Goal: Obtain resource: Download file/media

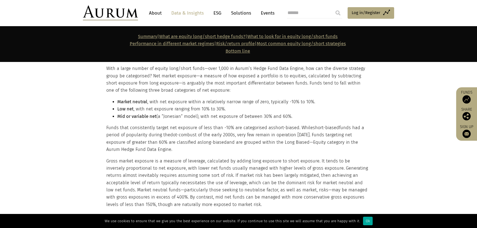
scroll to position [486, 0]
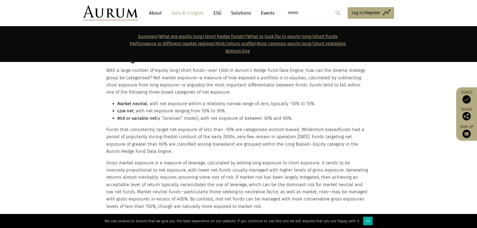
drag, startPoint x: 153, startPoint y: 78, endPoint x: 156, endPoint y: 100, distance: 22.8
click at [173, 150] on div "Breaking down the universe With a large number of equity long/short funds—over …" at bounding box center [237, 132] width 263 height 155
click at [232, 156] on div "Breaking down the universe With a large number of equity long/short funds—over …" at bounding box center [237, 132] width 263 height 155
drag, startPoint x: 294, startPoint y: 118, endPoint x: 151, endPoint y: 80, distance: 147.2
click at [151, 80] on div "Breaking down the universe With a large number of equity long/short funds—over …" at bounding box center [237, 132] width 263 height 155
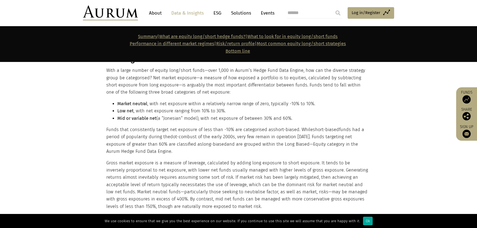
copy div "Net market exposure—a measure of how exposed a portfolio is to equities, calcul…"
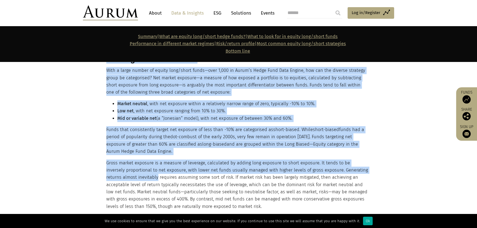
drag, startPoint x: 105, startPoint y: 161, endPoint x: 141, endPoint y: 174, distance: 38.4
click at [141, 174] on div "Breaking down the universe With a large number of equity long/short funds—over …" at bounding box center [239, 132] width 276 height 155
click at [140, 172] on p "Gross market exposure is a measure of leverage, calculated by adding long expos…" at bounding box center [237, 185] width 263 height 51
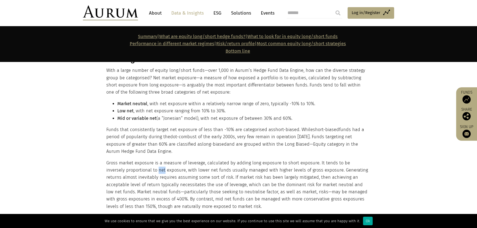
click at [140, 172] on p "Gross market exposure is a measure of leverage, calculated by adding long expos…" at bounding box center [237, 185] width 263 height 51
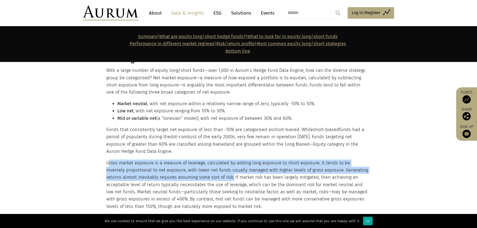
drag, startPoint x: 108, startPoint y: 164, endPoint x: 216, endPoint y: 177, distance: 108.9
click at [216, 177] on p "Gross market exposure is a measure of leverage, calculated by adding long expos…" at bounding box center [237, 185] width 263 height 51
click at [181, 169] on p "Gross market exposure is a measure of leverage, calculated by adding long expos…" at bounding box center [237, 185] width 263 height 51
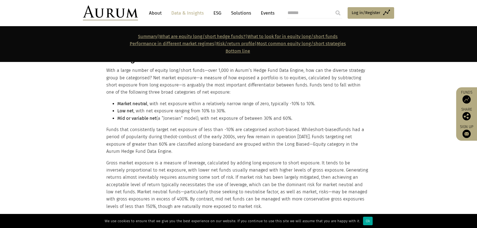
click at [129, 166] on p "Gross market exposure is a measure of leverage, calculated by adding long expos…" at bounding box center [237, 185] width 263 height 51
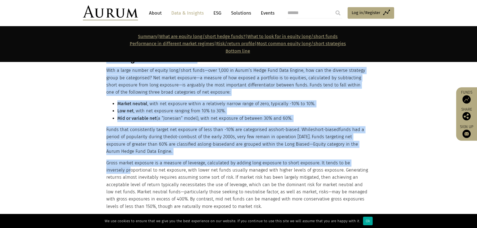
drag, startPoint x: 104, startPoint y: 163, endPoint x: 111, endPoint y: 167, distance: 8.1
click at [111, 167] on div "Breaking down the universe With a large number of equity long/short funds—over …" at bounding box center [239, 132] width 276 height 155
click at [110, 165] on p "Gross market exposure is a measure of leverage, calculated by adding long expos…" at bounding box center [237, 185] width 263 height 51
click at [108, 163] on p "Gross market exposure is a measure of leverage, calculated by adding long expos…" at bounding box center [237, 185] width 263 height 51
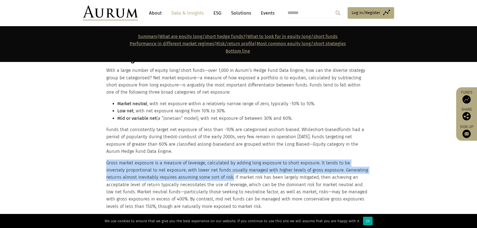
drag, startPoint x: 106, startPoint y: 162, endPoint x: 216, endPoint y: 175, distance: 110.5
click at [216, 175] on p "Gross market exposure is a measure of leverage, calculated by adding long expos…" at bounding box center [237, 185] width 263 height 51
copy p "Gross market exposure is a measure of leverage, calculated by adding long expos…"
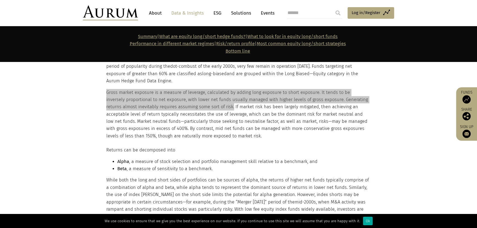
scroll to position [561, 0]
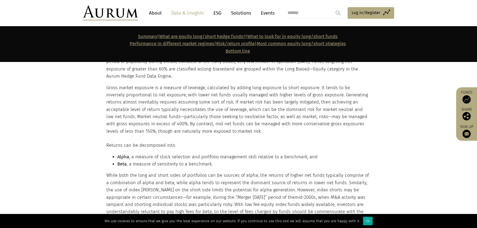
click at [110, 146] on p "Returns can be decomposed into" at bounding box center [237, 145] width 263 height 7
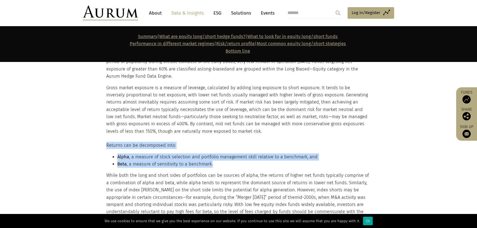
drag, startPoint x: 107, startPoint y: 146, endPoint x: 226, endPoint y: 162, distance: 119.9
copy div "Returns can be decomposed into Alpha , a measure of stock selection and portfol…"
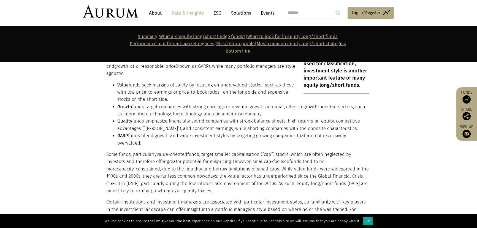
scroll to position [912, 0]
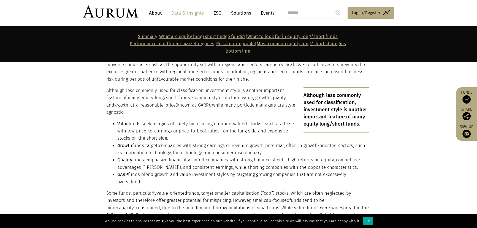
click at [124, 124] on strong "Value" at bounding box center [122, 123] width 11 height 5
drag, startPoint x: 116, startPoint y: 123, endPoint x: 366, endPoint y: 175, distance: 255.3
click at [366, 175] on ul "Value funds seek margins of safety by focusing on undervalued stocks—such as th…" at bounding box center [237, 153] width 263 height 66
copy ul "Value funds seek margins of safety by focusing on undervalued stocks—such as th…"
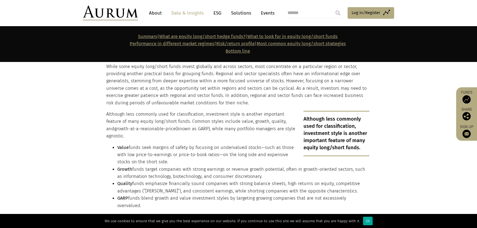
scroll to position [887, 0]
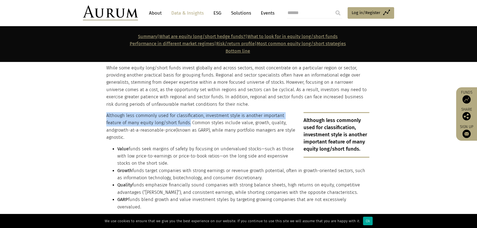
drag, startPoint x: 168, startPoint y: 124, endPoint x: 108, endPoint y: 118, distance: 60.7
click at [108, 118] on p "Although less commonly used for classification, investment style is another imp…" at bounding box center [237, 126] width 263 height 29
copy p "Although less commonly used for classification, investment style is another imp…"
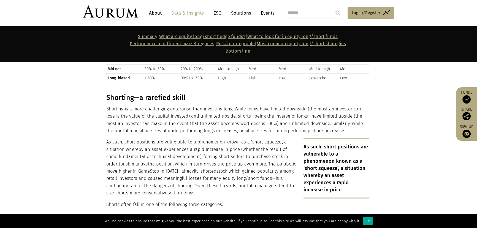
scroll to position [1338, 0]
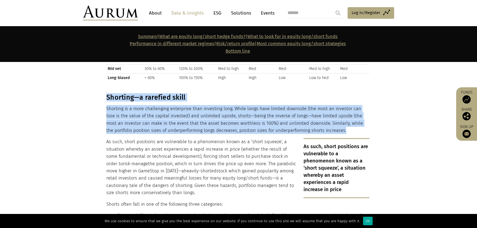
drag, startPoint x: 107, startPoint y: 80, endPoint x: 312, endPoint y: 113, distance: 206.9
click at [320, 118] on div "Shorting—a rarefied skill Shorting is a more challenging enterprise than invest…" at bounding box center [237, 194] width 263 height 203
copy div "Shorting—a rarefied skill Shorting is a more challenging enterprise than invest…"
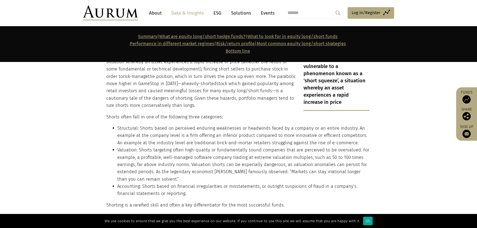
scroll to position [1438, 0]
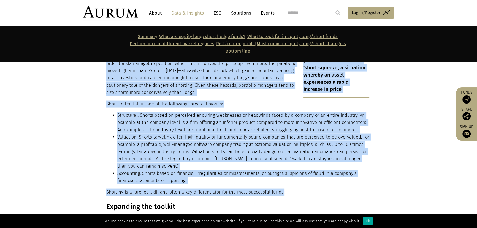
drag, startPoint x: 106, startPoint y: 90, endPoint x: 277, endPoint y: 134, distance: 177.1
click at [286, 174] on div "Shorting—a rarefied skill Shorting is a more challenging enterprise than invest…" at bounding box center [239, 94] width 276 height 203
drag, startPoint x: 277, startPoint y: 128, endPoint x: 276, endPoint y: 135, distance: 7.7
click at [276, 135] on li "Valuation: Shorts targeting often high-quality or fundamentally sound companies…" at bounding box center [243, 152] width 252 height 36
drag, startPoint x: 190, startPoint y: 134, endPoint x: 182, endPoint y: 135, distance: 8.3
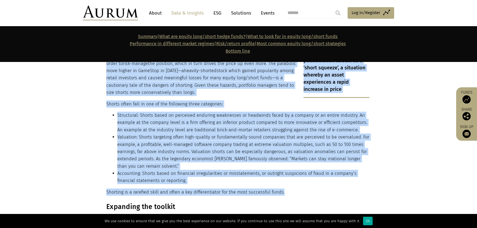
click at [187, 137] on li "Valuation: Shorts targeting often high-quality or fundamentally sound companies…" at bounding box center [243, 152] width 252 height 36
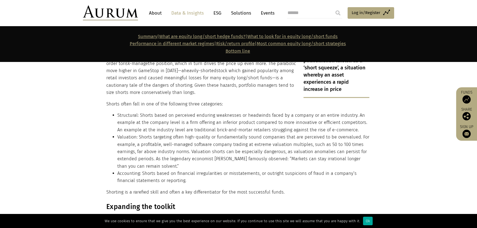
click at [159, 134] on li "Valuation: Shorts targeting often high-quality or fundamentally sound companies…" at bounding box center [243, 152] width 252 height 36
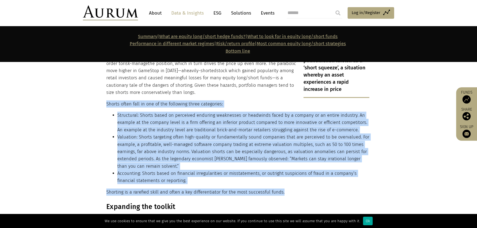
drag, startPoint x: 107, startPoint y: 90, endPoint x: 279, endPoint y: 168, distance: 189.4
click at [287, 174] on div "Shorting—a rarefied skill Shorting is a more challenging enterprise than invest…" at bounding box center [237, 94] width 263 height 203
copy div "Shorts often fall in one of the following three categories: Structural: Shorts …"
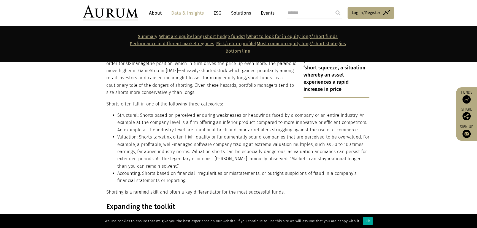
click at [399, 160] on section "Shorting—a rarefied skill Shorting is a more challenging enterprise than invest…" at bounding box center [238, 91] width 477 height 210
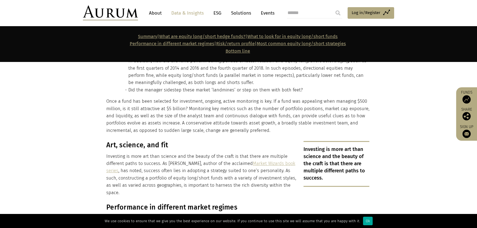
scroll to position [3268, 0]
drag, startPoint x: 271, startPoint y: 107, endPoint x: 284, endPoint y: 110, distance: 13.2
click at [284, 152] on p "Investing is more art than science and the beauty of the craft is that there ar…" at bounding box center [237, 174] width 263 height 44
click at [287, 152] on p "Investing is more art than science and the beauty of the craft is that there ar…" at bounding box center [237, 174] width 263 height 44
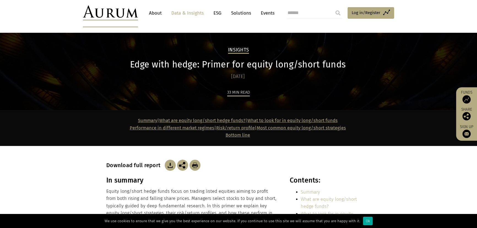
scroll to position [0, 0]
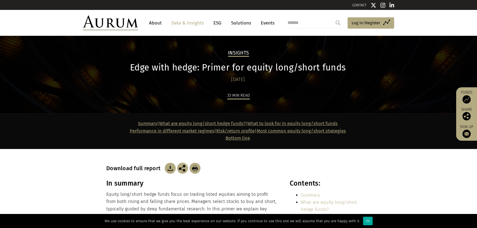
click at [173, 168] on img at bounding box center [170, 168] width 11 height 11
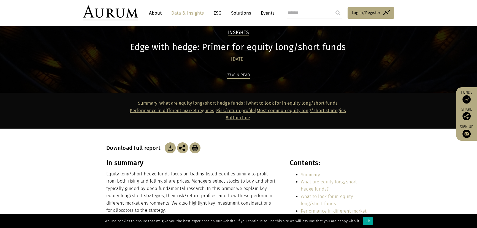
scroll to position [25, 0]
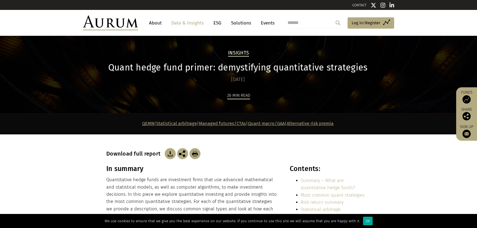
click at [171, 155] on img at bounding box center [170, 153] width 11 height 11
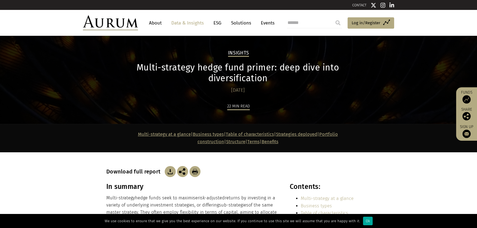
click at [170, 166] on img at bounding box center [170, 171] width 11 height 11
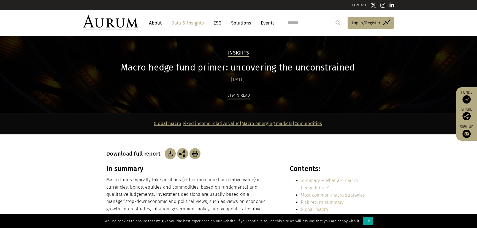
click at [165, 153] on img at bounding box center [170, 153] width 11 height 11
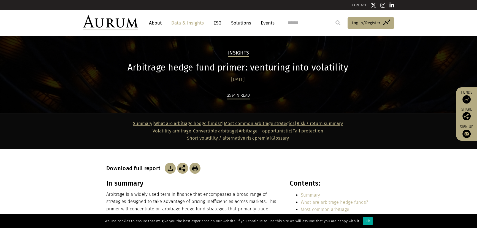
click at [170, 169] on img at bounding box center [170, 168] width 11 height 11
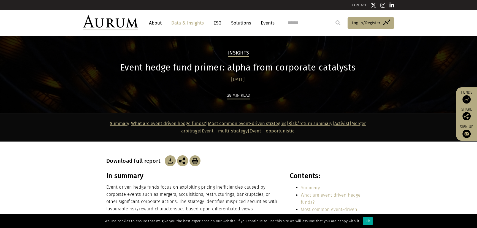
click at [171, 162] on img at bounding box center [170, 160] width 11 height 11
